Goal: Task Accomplishment & Management: Manage account settings

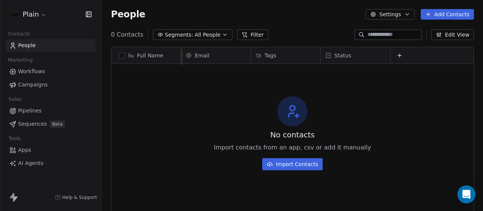
scroll to position [180, 375]
click at [396, 57] on icon at bounding box center [399, 55] width 6 height 6
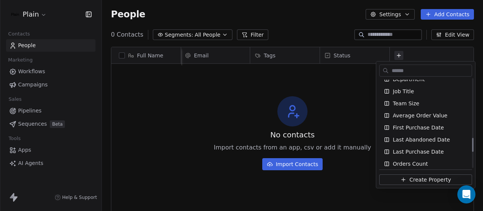
scroll to position [368, 0]
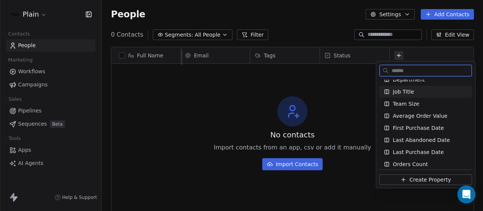
click at [403, 92] on span "Job Title" at bounding box center [403, 92] width 21 height 8
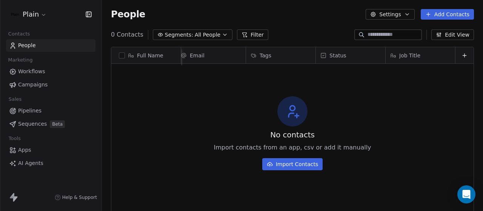
click at [413, 56] on span "Job Title" at bounding box center [409, 56] width 21 height 8
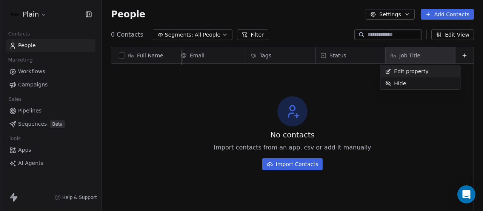
click at [370, 114] on html "Plain Contacts People Marketing Workflows Campaigns Sales Pipelines Sequences B…" at bounding box center [241, 105] width 483 height 211
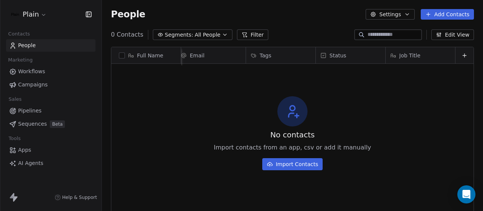
click at [401, 74] on div "No contacts Import contacts from an app, csv or add it manually Import Contacts" at bounding box center [292, 132] width 362 height 135
click at [42, 18] on html "Plain Contacts People Marketing Workflows Campaigns Sales Pipelines Sequences B…" at bounding box center [241, 105] width 483 height 211
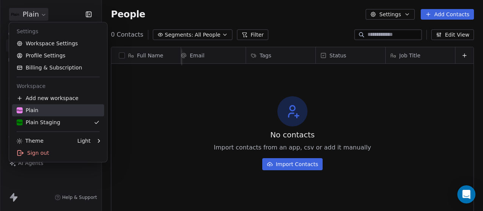
click at [35, 111] on div "Plain" at bounding box center [28, 110] width 22 height 8
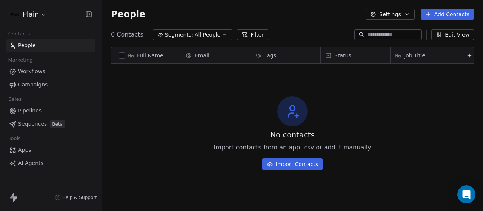
scroll to position [0, 10]
click at [463, 55] on icon at bounding box center [464, 55] width 3 height 0
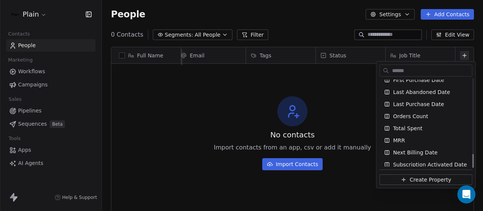
scroll to position [469, 0]
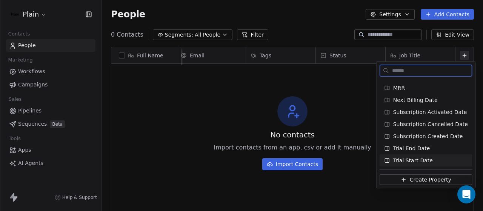
click at [411, 180] on span "Create Property" at bounding box center [431, 180] width 42 height 8
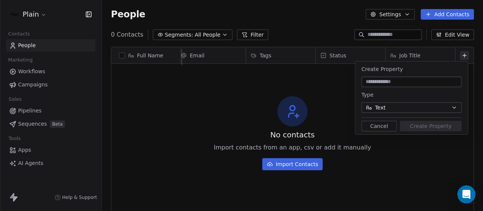
click at [405, 105] on button "Text" at bounding box center [411, 107] width 100 height 11
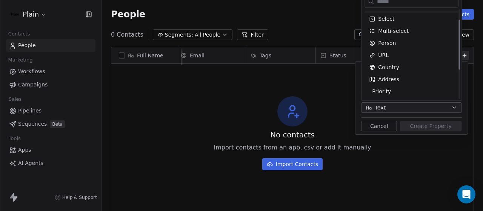
scroll to position [0, 0]
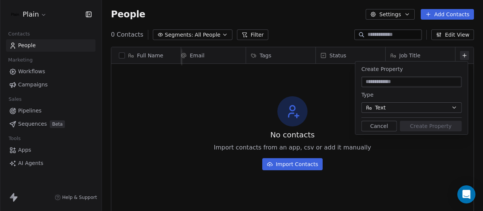
click at [408, 105] on html "Plain Contacts People Marketing Workflows Campaigns Sales Pipelines Sequences B…" at bounding box center [241, 105] width 483 height 211
drag, startPoint x: 407, startPoint y: 76, endPoint x: 396, endPoint y: 88, distance: 15.8
click at [396, 88] on div "Create Property Type Text Cancel Create Property" at bounding box center [411, 98] width 112 height 73
click at [331, 96] on div "No contacts Import contacts from an app, csv or add it manually Import Contacts" at bounding box center [292, 132] width 362 height 135
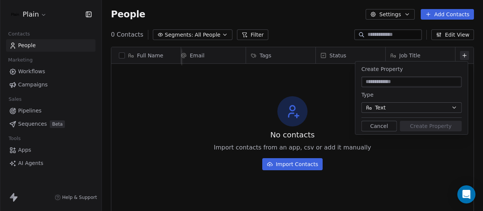
click at [381, 166] on div "No contacts Import contacts from an app, csv or add it manually Import Contacts" at bounding box center [292, 132] width 362 height 135
click at [461, 54] on icon at bounding box center [464, 55] width 6 height 6
click at [307, 80] on div "No contacts Import contacts from an app, csv or add it manually Import Contacts" at bounding box center [292, 132] width 362 height 135
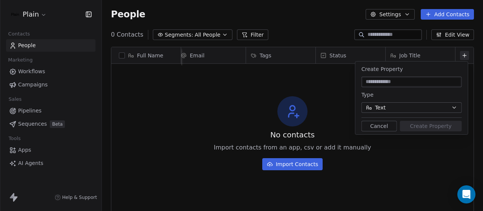
click at [180, 19] on div "People Settings Add Contacts" at bounding box center [292, 14] width 363 height 11
click at [277, 13] on div "People Settings Add Contacts" at bounding box center [292, 14] width 363 height 11
click at [463, 55] on icon at bounding box center [464, 55] width 3 height 0
click at [297, 93] on div "No contacts Import contacts from an app, csv or add it manually Import Contacts" at bounding box center [292, 132] width 362 height 135
click at [390, 126] on button "Cancel" at bounding box center [378, 126] width 35 height 11
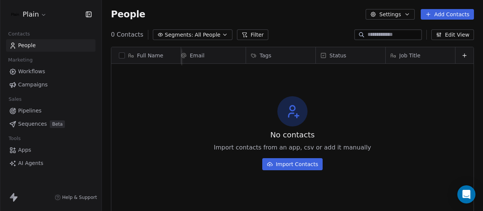
click at [32, 71] on span "Workflows" at bounding box center [31, 72] width 27 height 8
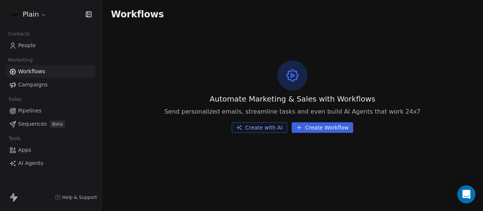
click at [35, 87] on span "Campaigns" at bounding box center [32, 85] width 29 height 8
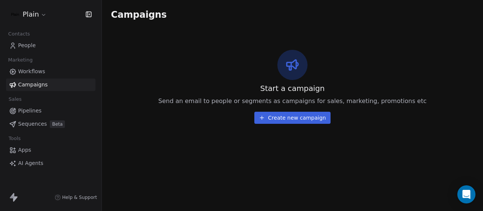
click at [27, 112] on span "Pipelines" at bounding box center [29, 111] width 23 height 8
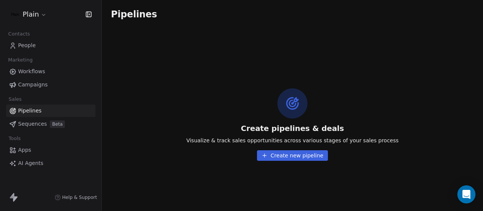
click at [27, 124] on span "Sequences" at bounding box center [32, 124] width 29 height 8
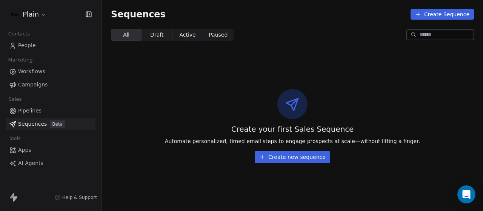
click at [162, 34] on span "Draft Draft" at bounding box center [157, 35] width 31 height 12
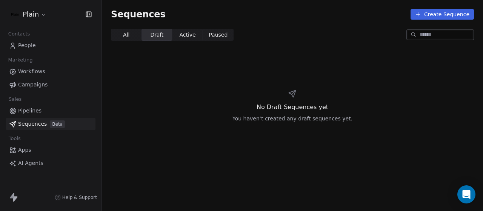
click at [186, 31] on span "Active" at bounding box center [187, 35] width 16 height 8
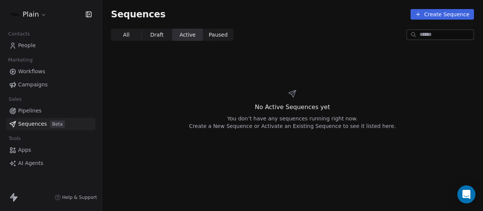
click at [215, 29] on span "Paused Paused" at bounding box center [218, 35] width 31 height 12
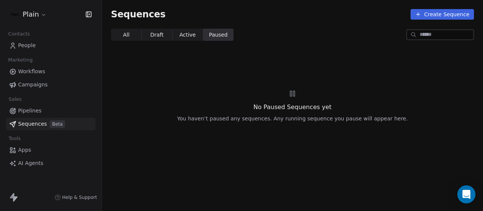
click at [131, 33] on span "All All" at bounding box center [126, 35] width 31 height 12
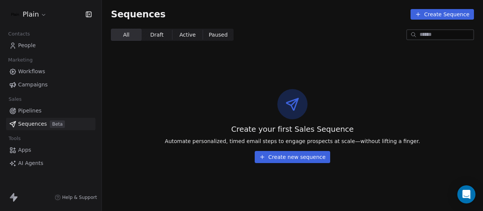
click at [31, 149] on link "Apps" at bounding box center [50, 150] width 89 height 12
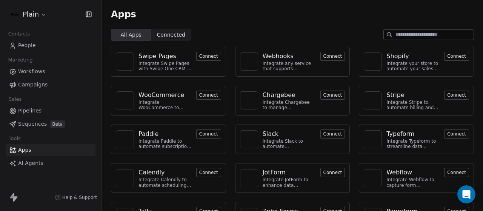
click at [31, 46] on span "People" at bounding box center [27, 46] width 18 height 8
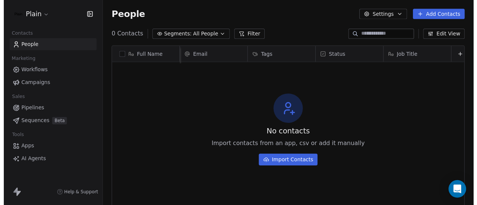
scroll to position [0, 10]
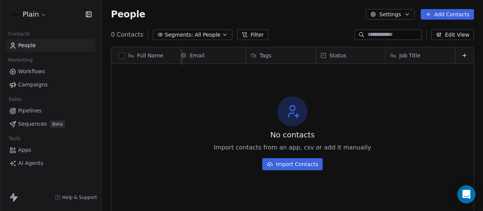
click at [391, 11] on button "Settings" at bounding box center [390, 14] width 49 height 11
click at [391, 11] on html "Plain Contacts People Marketing Workflows Campaigns Sales Pipelines Sequences B…" at bounding box center [241, 105] width 483 height 211
click at [394, 15] on button "Settings" at bounding box center [390, 14] width 49 height 11
click at [257, 25] on html "Plain Contacts People Marketing Workflows Campaigns Sales Pipelines Sequences B…" at bounding box center [241, 105] width 483 height 211
click at [38, 15] on html "Plain Contacts People Marketing Workflows Campaigns Sales Pipelines Sequences B…" at bounding box center [241, 105] width 483 height 211
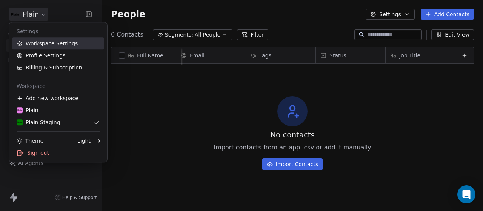
click at [38, 44] on link "Workspace Settings" at bounding box center [58, 43] width 92 height 12
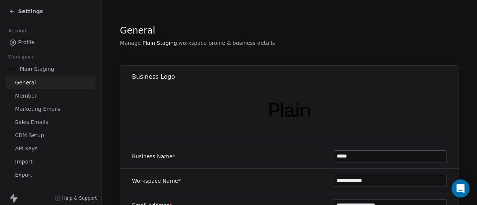
scroll to position [20, 0]
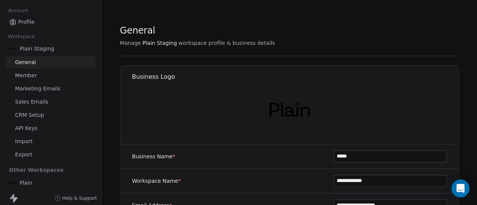
click at [29, 129] on span "API Keys" at bounding box center [26, 129] width 22 height 8
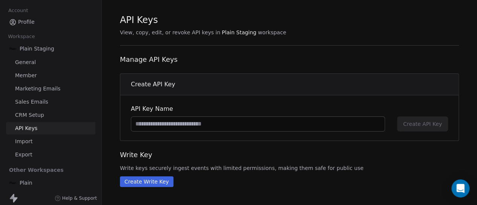
scroll to position [12, 0]
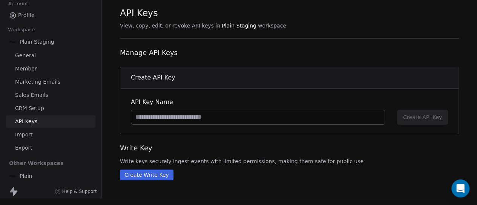
click at [42, 105] on span "CRM Setup" at bounding box center [29, 109] width 29 height 8
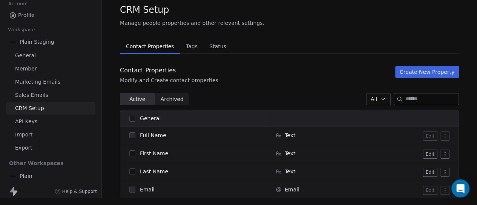
scroll to position [14, 0]
click at [191, 44] on span "Tags" at bounding box center [192, 47] width 18 height 11
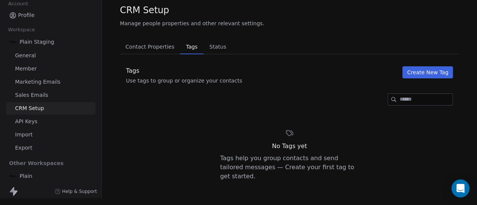
click at [210, 42] on span "Status" at bounding box center [217, 47] width 23 height 11
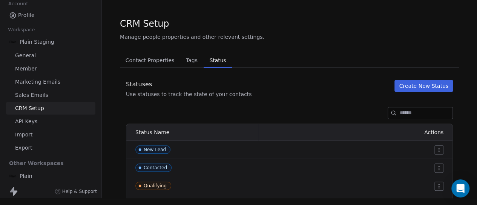
click at [134, 55] on span "Contact Properties" at bounding box center [150, 60] width 55 height 11
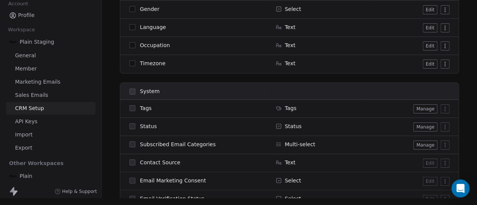
scroll to position [449, 0]
click at [423, 104] on button "Manage" at bounding box center [426, 108] width 24 height 9
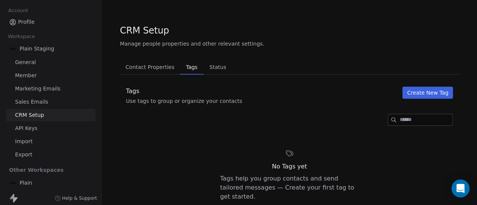
click at [30, 131] on span "API Keys" at bounding box center [26, 129] width 22 height 8
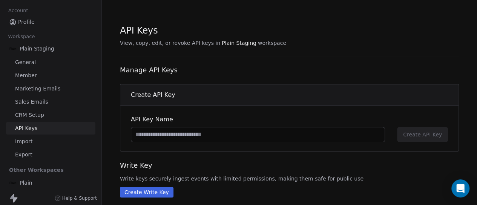
scroll to position [11, 0]
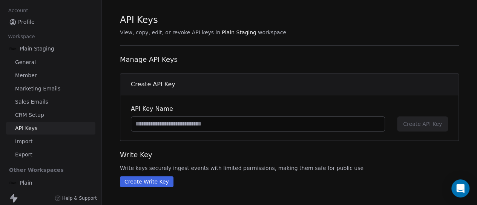
click at [237, 121] on input at bounding box center [258, 124] width 254 height 14
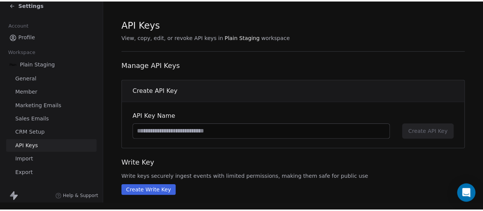
scroll to position [0, 0]
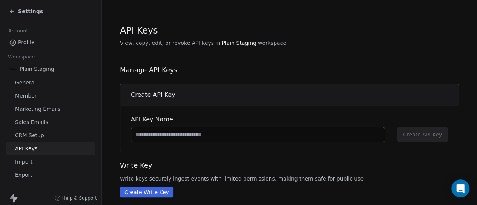
click at [17, 8] on div "Settings" at bounding box center [26, 12] width 34 height 8
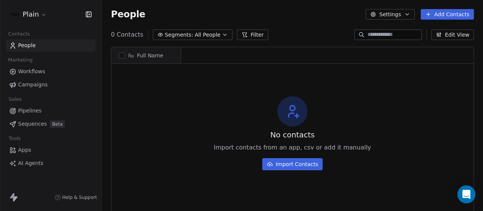
scroll to position [180, 375]
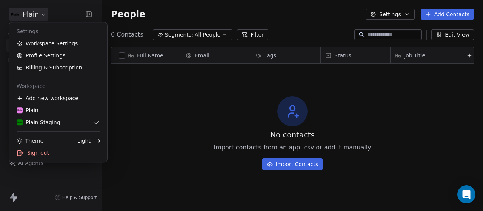
click at [37, 14] on html "Plain Contacts People Marketing Workflows Campaigns Sales Pipelines Sequences B…" at bounding box center [241, 105] width 483 height 211
click at [47, 113] on div "Plain" at bounding box center [58, 110] width 83 height 8
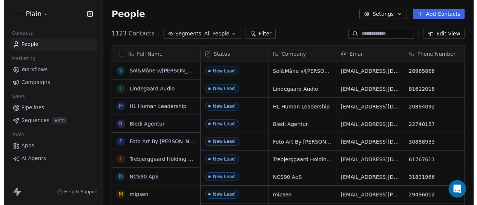
scroll to position [180, 375]
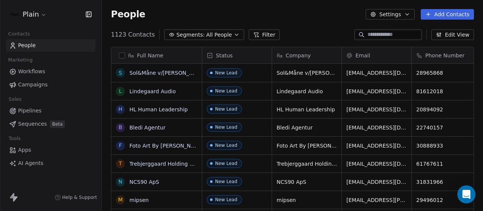
click at [47, 14] on html "Plain Contacts People Marketing Workflows Campaigns Sales Pipelines Sequences B…" at bounding box center [241, 105] width 483 height 211
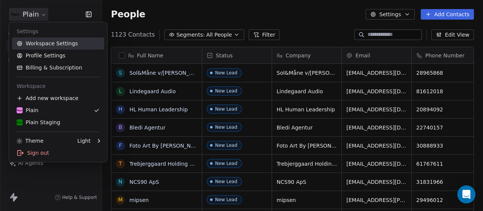
click at [46, 43] on link "Workspace Settings" at bounding box center [58, 43] width 92 height 12
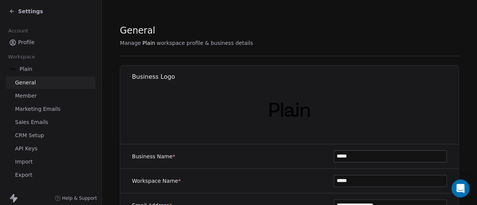
scroll to position [20, 0]
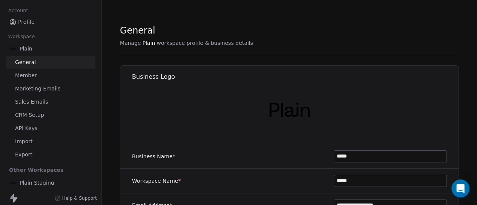
click at [37, 127] on link "API Keys" at bounding box center [50, 128] width 89 height 12
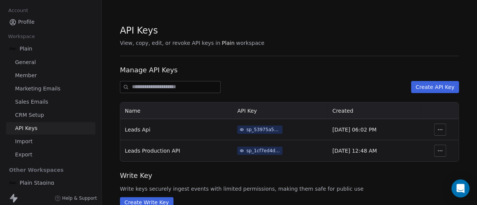
scroll to position [21, 0]
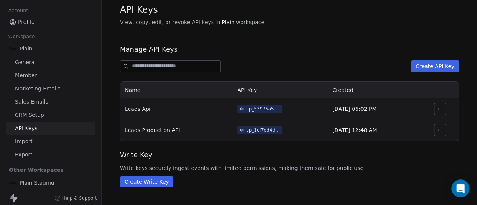
click at [34, 112] on span "CRM Setup" at bounding box center [29, 115] width 29 height 8
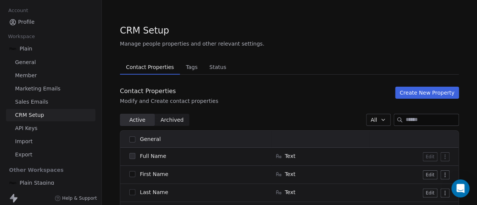
click at [32, 117] on span "CRM Setup" at bounding box center [29, 115] width 29 height 8
click at [26, 131] on span "API Keys" at bounding box center [26, 129] width 22 height 8
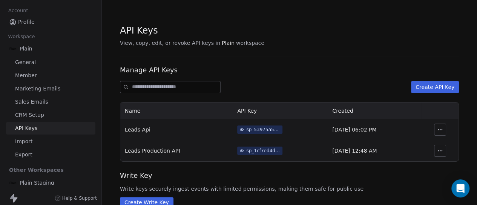
click at [241, 130] on icon at bounding box center [241, 129] width 1 height 1
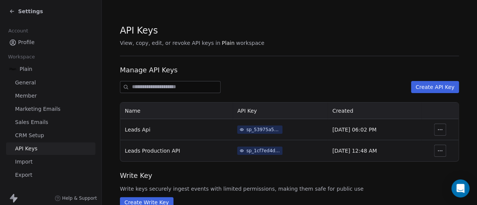
click at [14, 12] on icon at bounding box center [12, 11] width 6 height 6
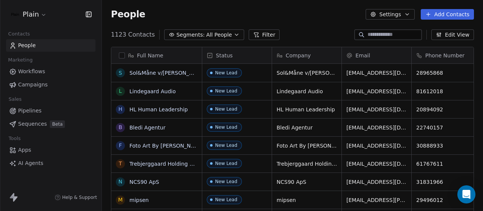
scroll to position [180, 375]
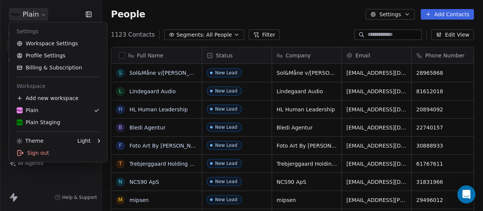
click at [39, 20] on html "Plain Contacts People Marketing Workflows Campaigns Sales Pipelines Sequences B…" at bounding box center [241, 105] width 483 height 211
click at [39, 124] on div "Plain Staging" at bounding box center [39, 122] width 44 height 8
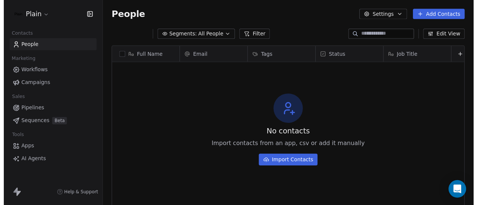
scroll to position [180, 375]
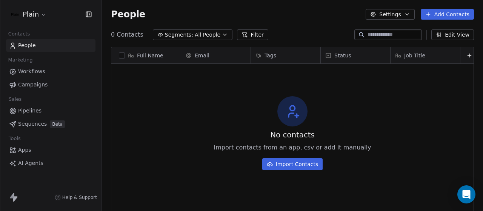
click at [40, 14] on html "Plain Contacts People Marketing Workflows Campaigns Sales Pipelines Sequences B…" at bounding box center [241, 105] width 483 height 211
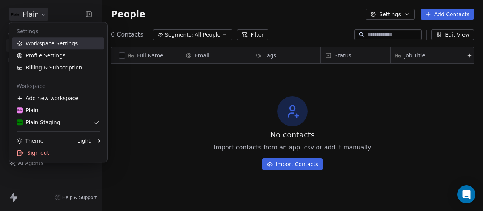
click at [48, 44] on link "Workspace Settings" at bounding box center [58, 43] width 92 height 12
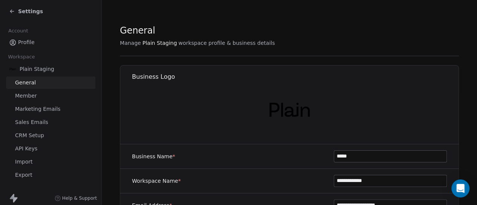
scroll to position [20, 0]
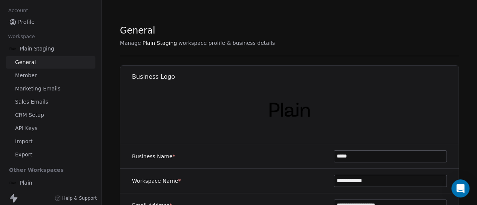
click at [27, 142] on span "Import" at bounding box center [23, 142] width 17 height 8
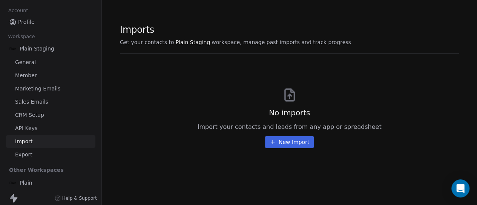
click at [19, 157] on span "Export" at bounding box center [23, 155] width 17 height 8
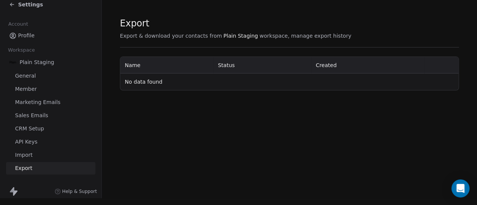
click at [41, 126] on span "CRM Setup" at bounding box center [29, 129] width 29 height 8
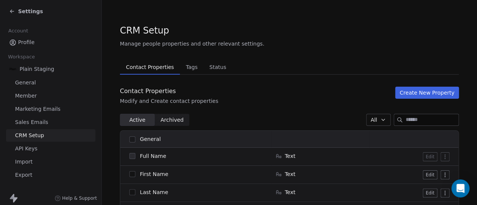
click at [28, 82] on span "General" at bounding box center [25, 83] width 21 height 8
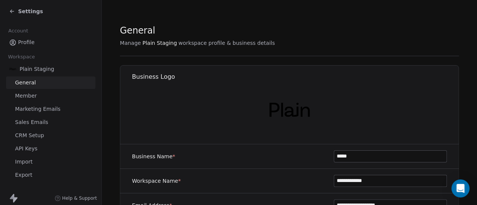
click at [54, 71] on div "Plain Staging" at bounding box center [50, 69] width 89 height 14
click at [40, 69] on span "Plain Staging" at bounding box center [37, 69] width 35 height 8
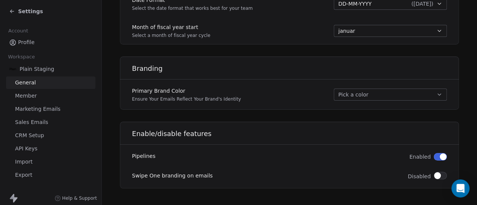
scroll to position [20, 0]
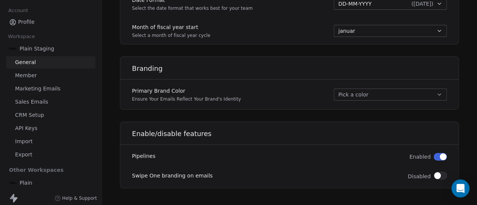
click at [32, 182] on div "Plain" at bounding box center [50, 183] width 89 height 14
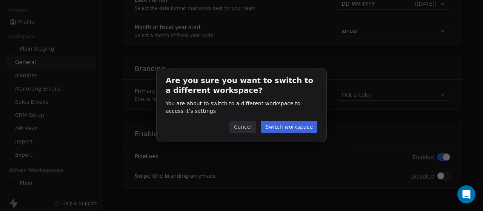
click at [244, 132] on button "Cancel" at bounding box center [242, 127] width 27 height 12
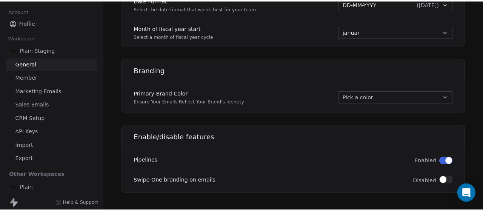
scroll to position [0, 0]
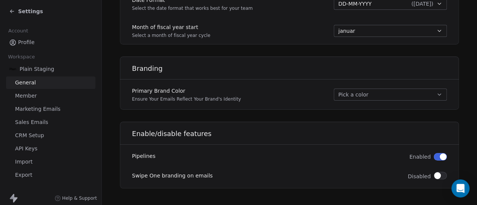
click at [13, 8] on div "Settings" at bounding box center [26, 12] width 34 height 8
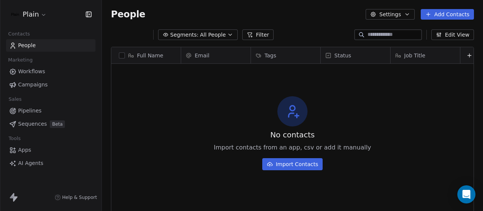
scroll to position [180, 375]
click at [52, 82] on link "Campaigns" at bounding box center [50, 84] width 89 height 12
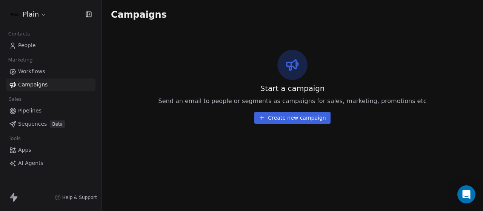
click at [48, 72] on link "Workflows" at bounding box center [50, 71] width 89 height 12
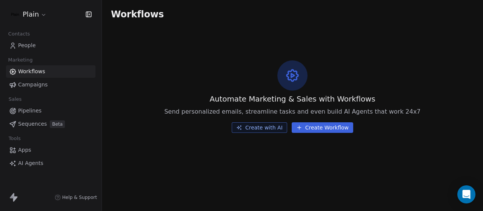
click at [32, 45] on span "People" at bounding box center [27, 46] width 18 height 8
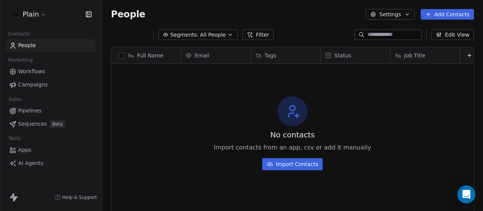
scroll to position [180, 375]
click at [40, 114] on link "Pipelines" at bounding box center [50, 111] width 89 height 12
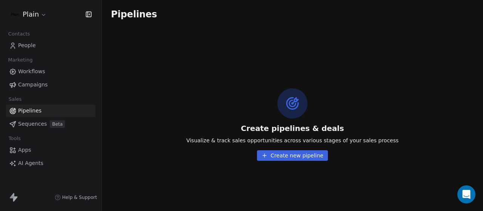
click at [30, 121] on span "Sequences" at bounding box center [32, 124] width 29 height 8
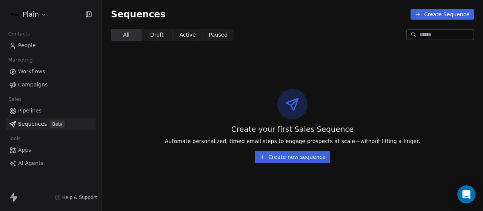
click at [30, 8] on div "Plain" at bounding box center [51, 14] width 102 height 29
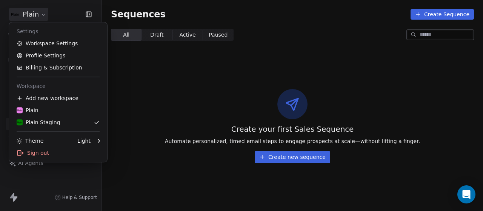
click at [28, 12] on html "Plain Contacts People Marketing Workflows Campaigns Sales Pipelines Sequences B…" at bounding box center [241, 105] width 483 height 211
click at [46, 114] on div "Plain" at bounding box center [58, 110] width 83 height 8
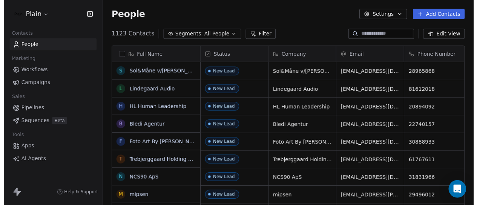
scroll to position [180, 375]
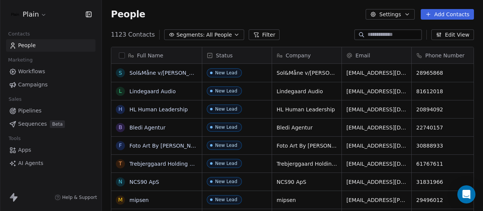
click at [38, 14] on html "Plain Contacts People Marketing Workflows Campaigns Sales Pipelines Sequences B…" at bounding box center [241, 105] width 483 height 211
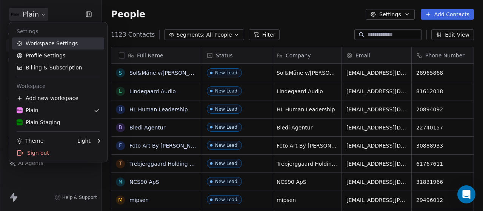
click at [49, 43] on link "Workspace Settings" at bounding box center [58, 43] width 92 height 12
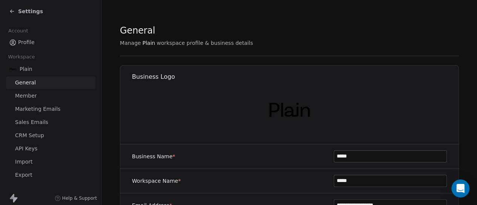
scroll to position [20, 0]
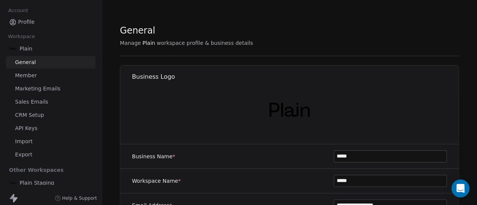
click at [29, 127] on span "API Keys" at bounding box center [26, 129] width 22 height 8
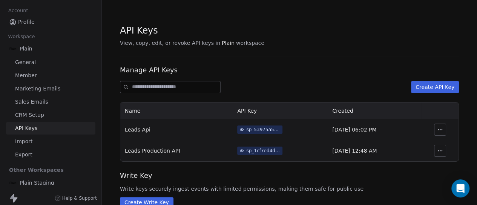
scroll to position [21, 0]
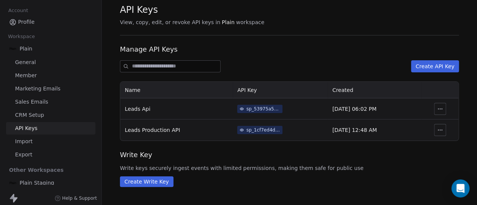
click at [38, 117] on span "CRM Setup" at bounding box center [29, 115] width 29 height 8
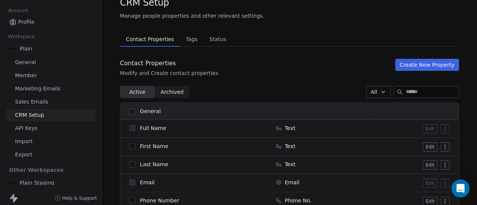
scroll to position [28, 0]
click at [447, 147] on html "Settings Account Profile Workspace Plain General Member Marketing Emails Sales …" at bounding box center [238, 102] width 477 height 205
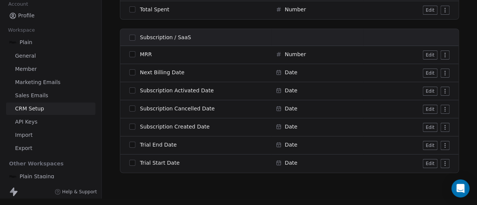
scroll to position [9, 0]
click at [426, 141] on button "Edit" at bounding box center [430, 145] width 15 height 9
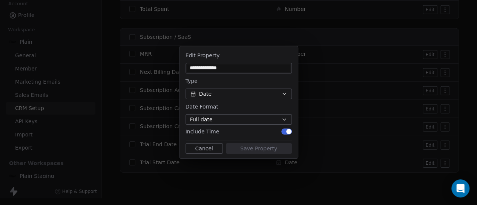
scroll to position [6, 0]
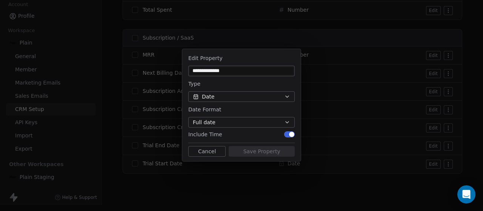
click at [329, 54] on div "**********" at bounding box center [241, 105] width 483 height 137
click at [199, 156] on button "Cancel" at bounding box center [206, 151] width 37 height 11
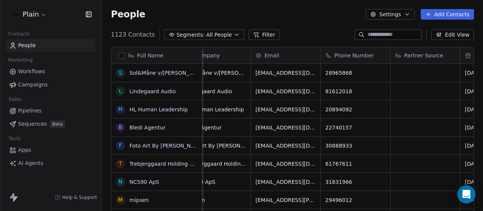
scroll to position [0, 50]
